Goal: Obtain resource: Obtain resource

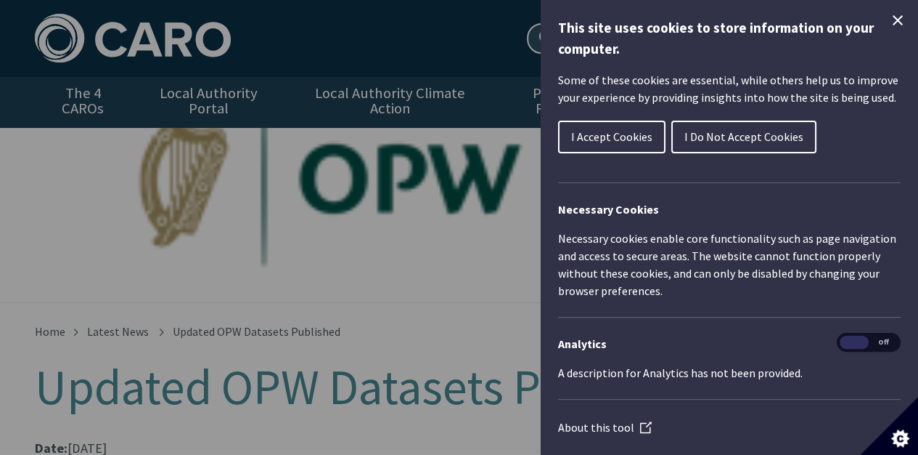
click at [603, 129] on span "I Accept Cookies" at bounding box center [611, 136] width 81 height 15
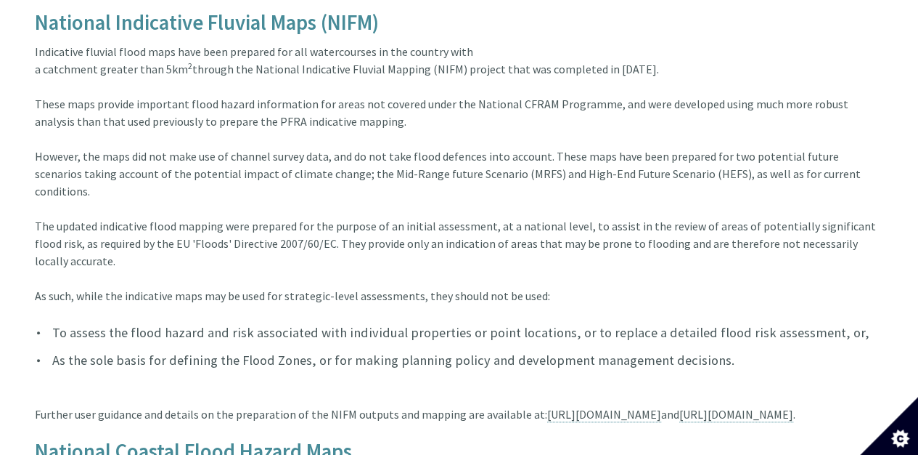
scroll to position [726, 0]
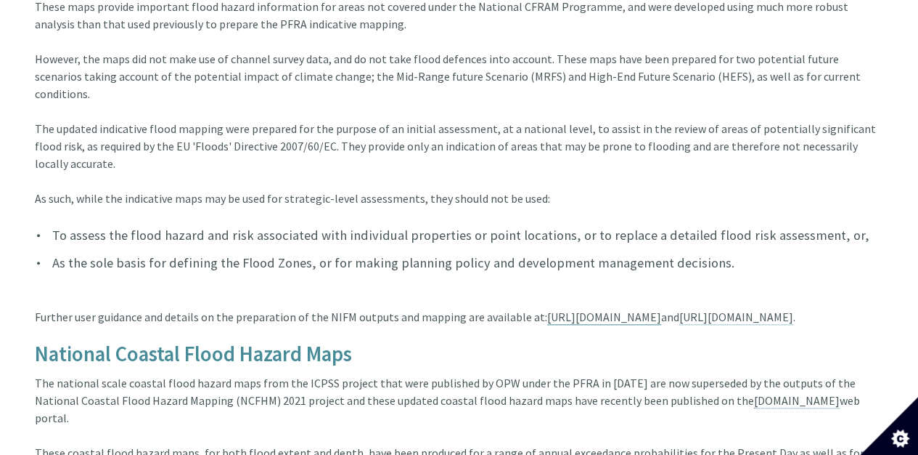
click at [661, 309] on link "[URL][DOMAIN_NAME]" at bounding box center [604, 316] width 114 height 15
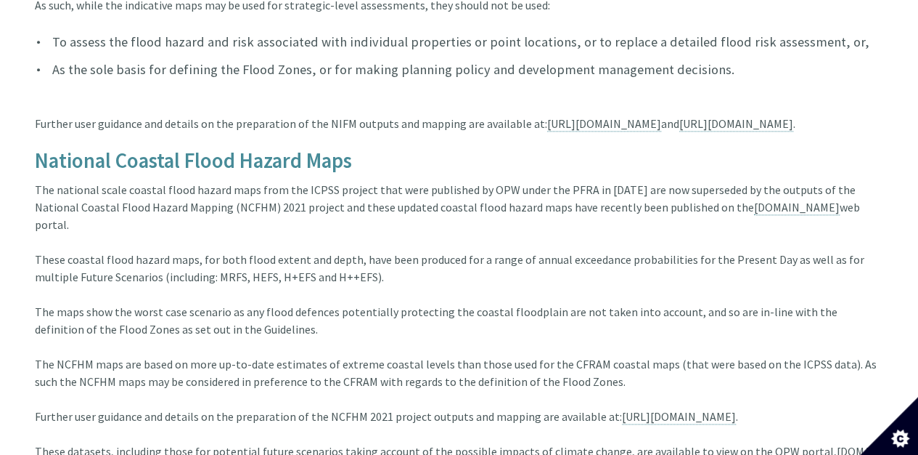
scroll to position [968, 0]
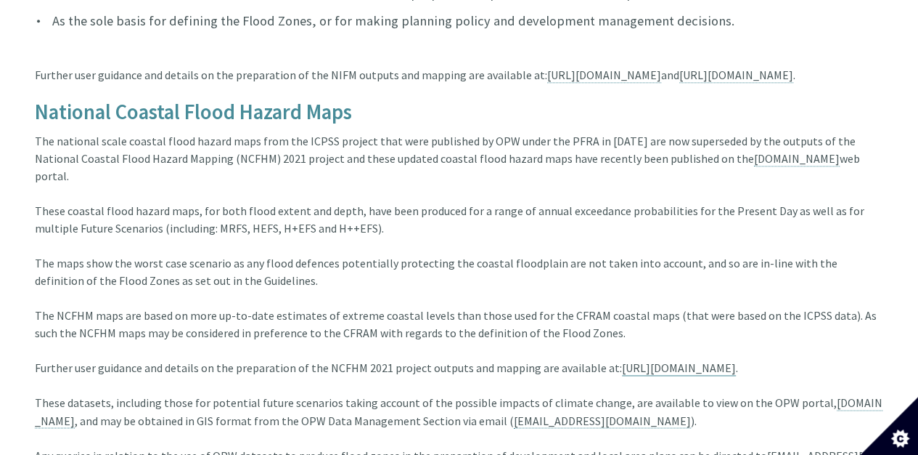
click at [726, 360] on link "[URL][DOMAIN_NAME]" at bounding box center [679, 367] width 114 height 15
